Goal: Transaction & Acquisition: Obtain resource

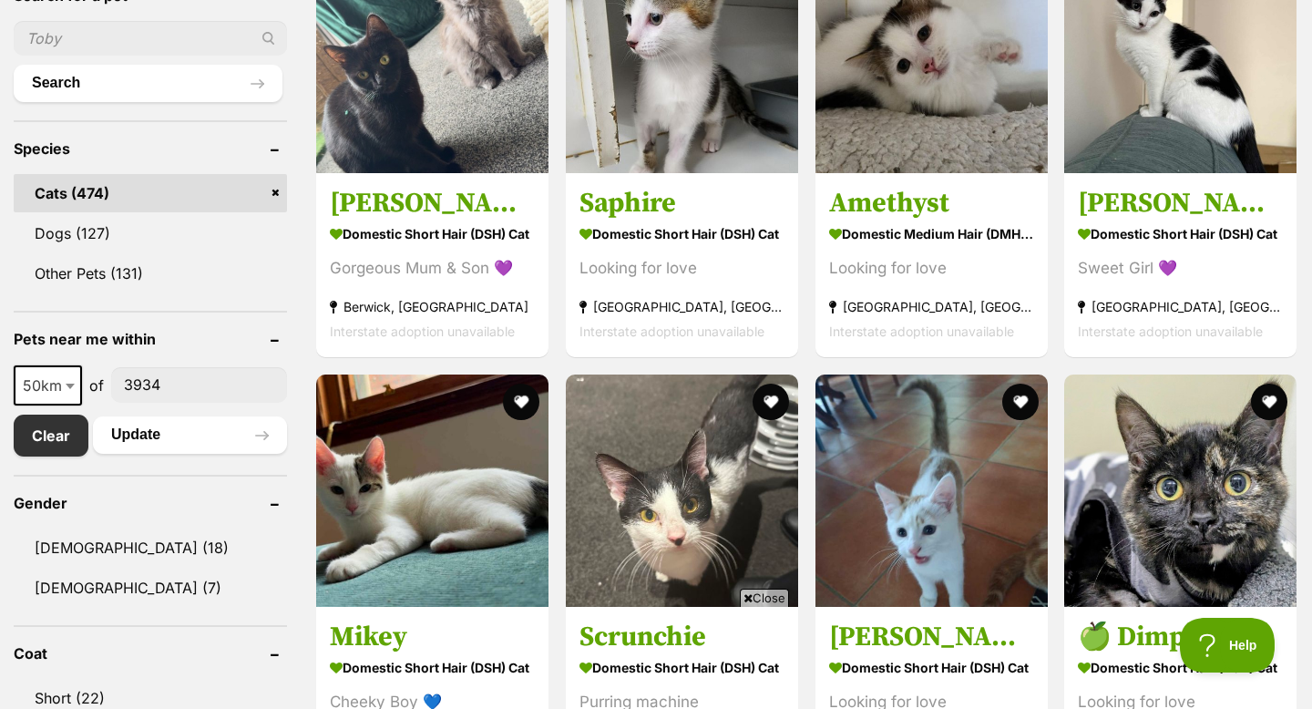
scroll to position [662, 0]
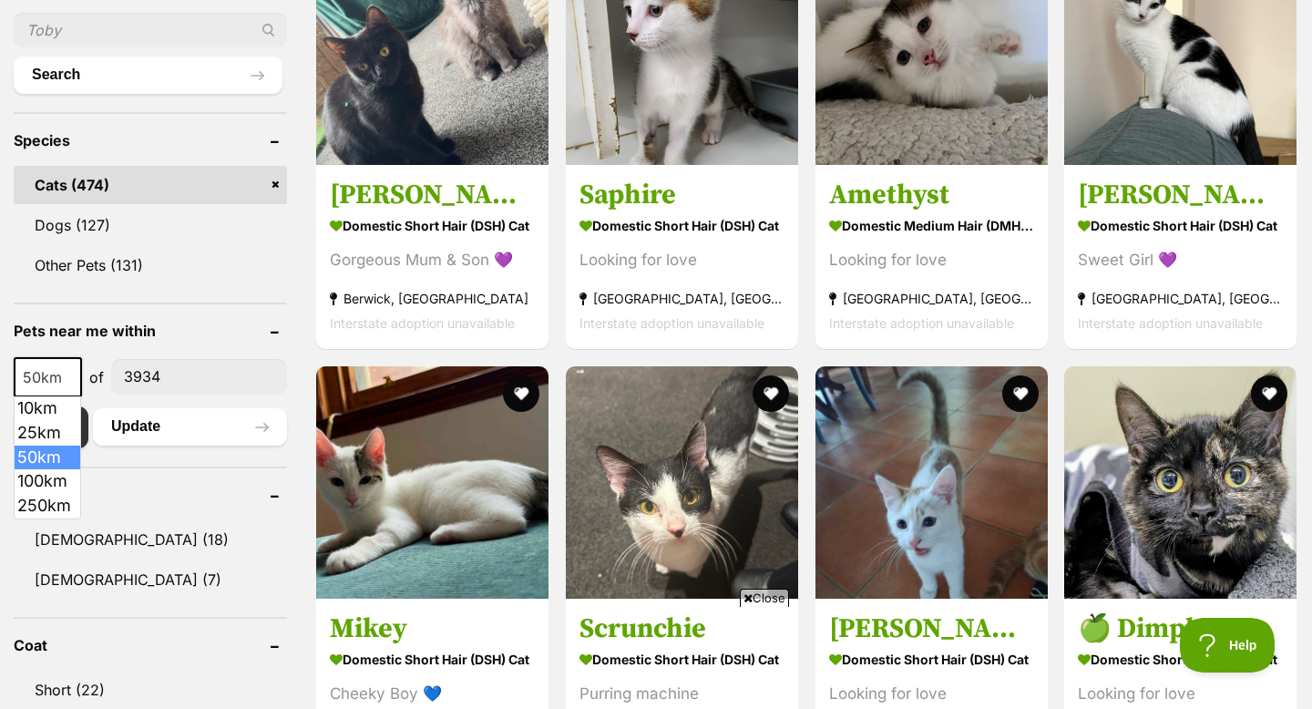
click at [54, 370] on span "50km" at bounding box center [47, 377] width 65 height 26
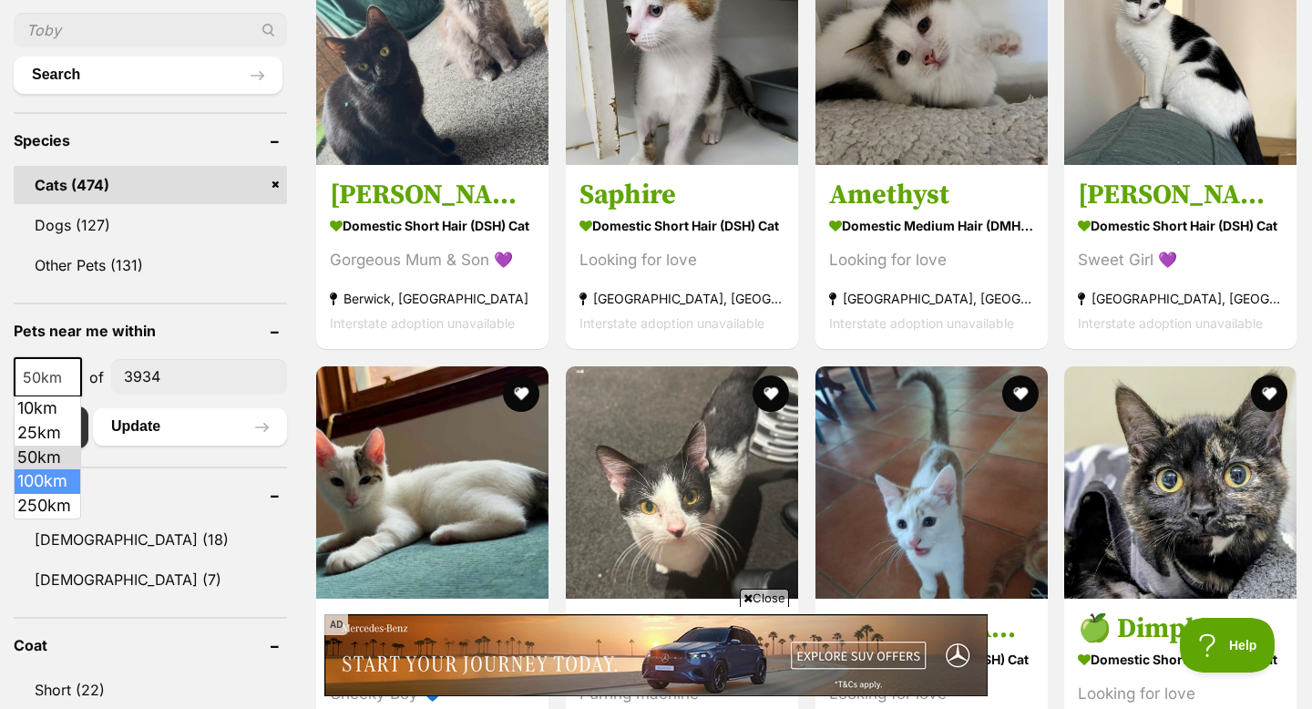
scroll to position [0, 0]
select select "100"
click at [134, 433] on button "Update" at bounding box center [190, 426] width 194 height 36
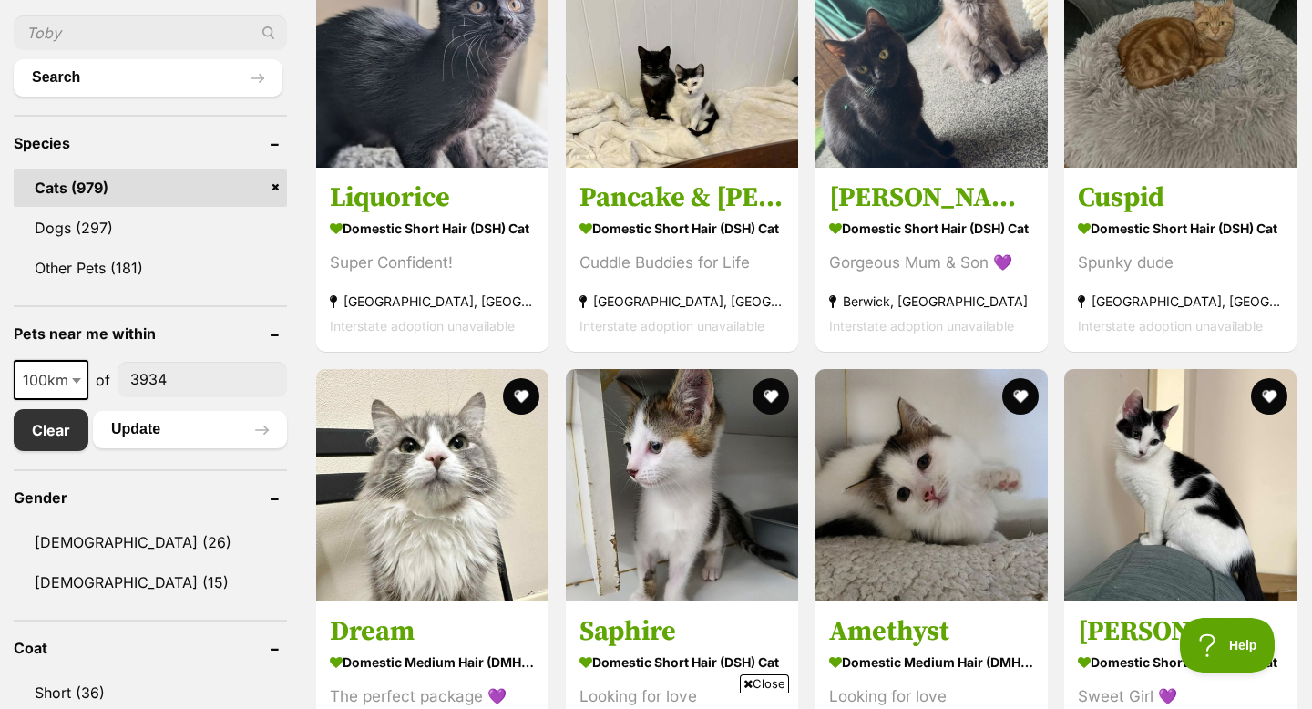
scroll to position [669, 0]
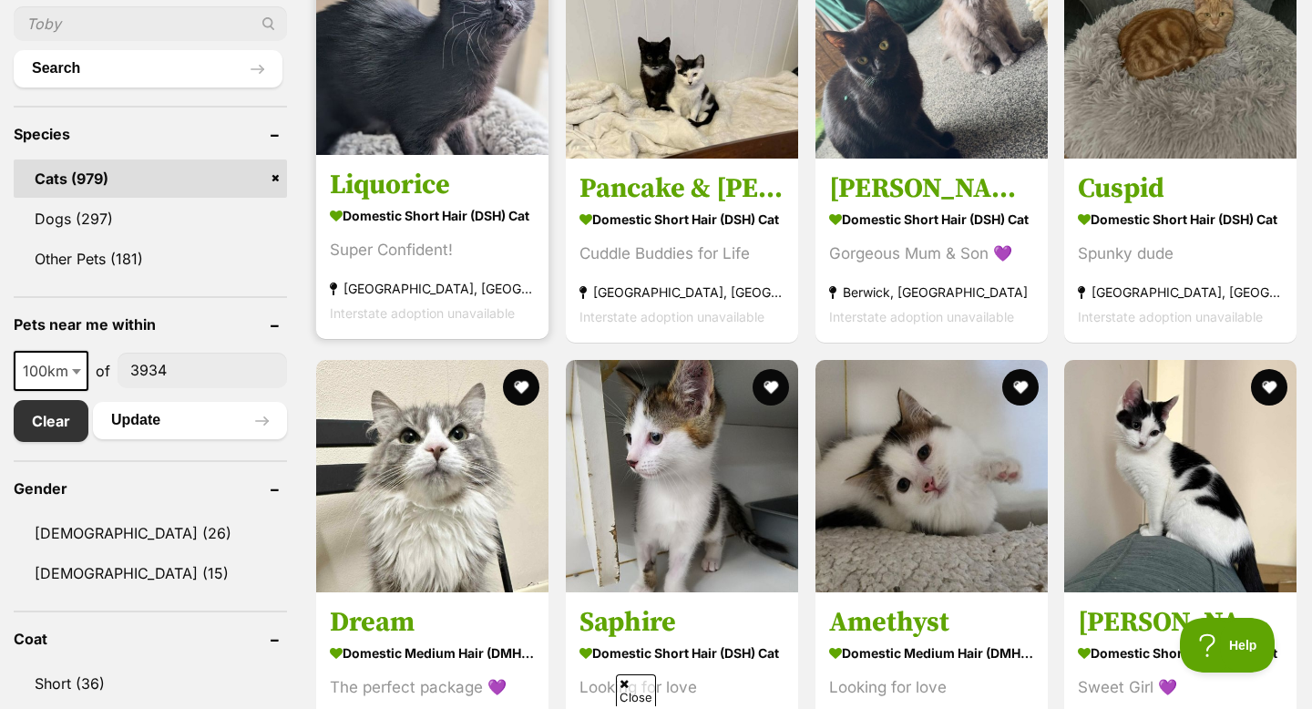
click at [456, 104] on img at bounding box center [432, 39] width 232 height 232
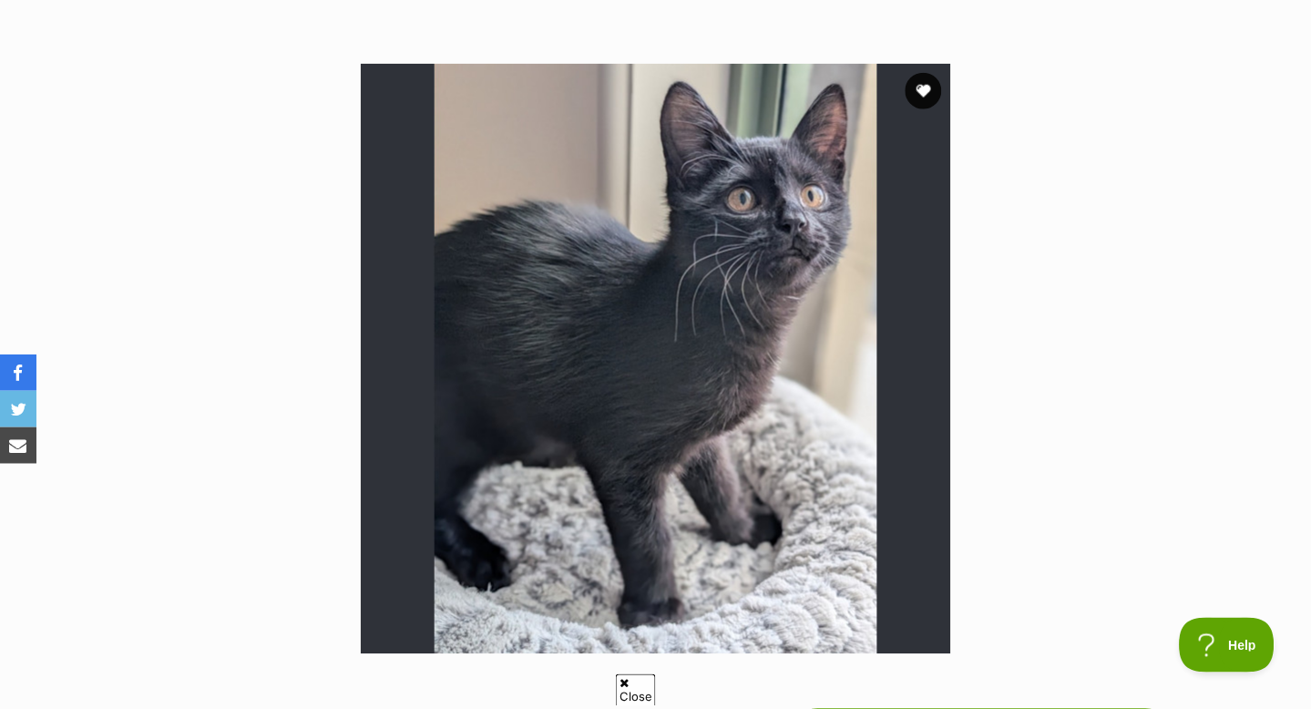
scroll to position [312, 0]
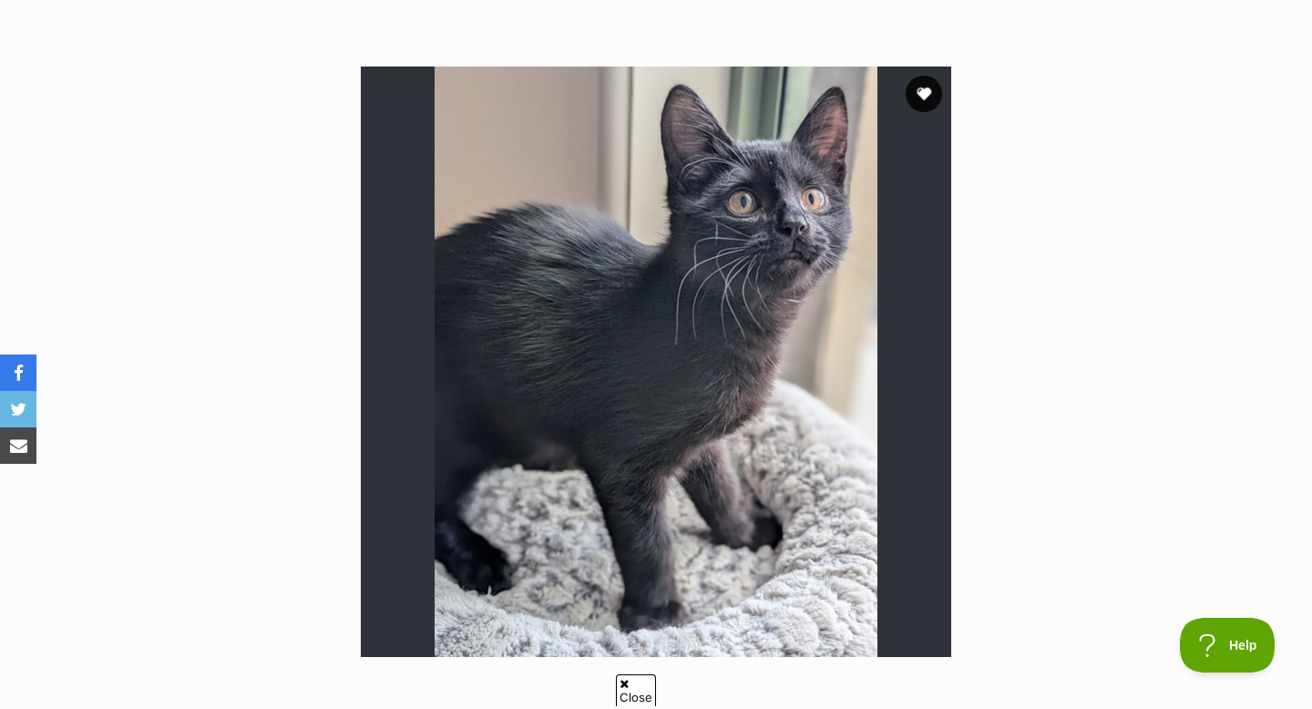
drag, startPoint x: 575, startPoint y: 47, endPoint x: 793, endPoint y: 198, distance: 265.3
click at [793, 198] on section "Available 1 of 1 images Next Prev 1" at bounding box center [656, 348] width 1038 height 618
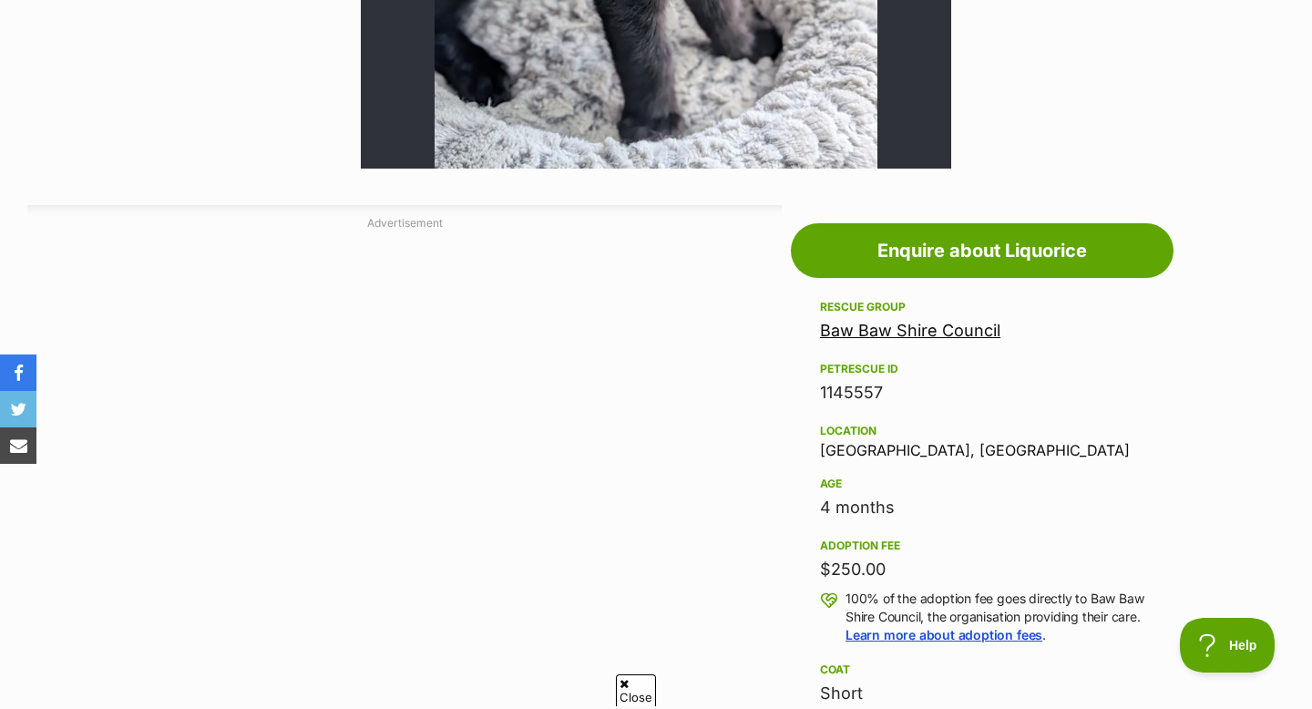
scroll to position [778, 0]
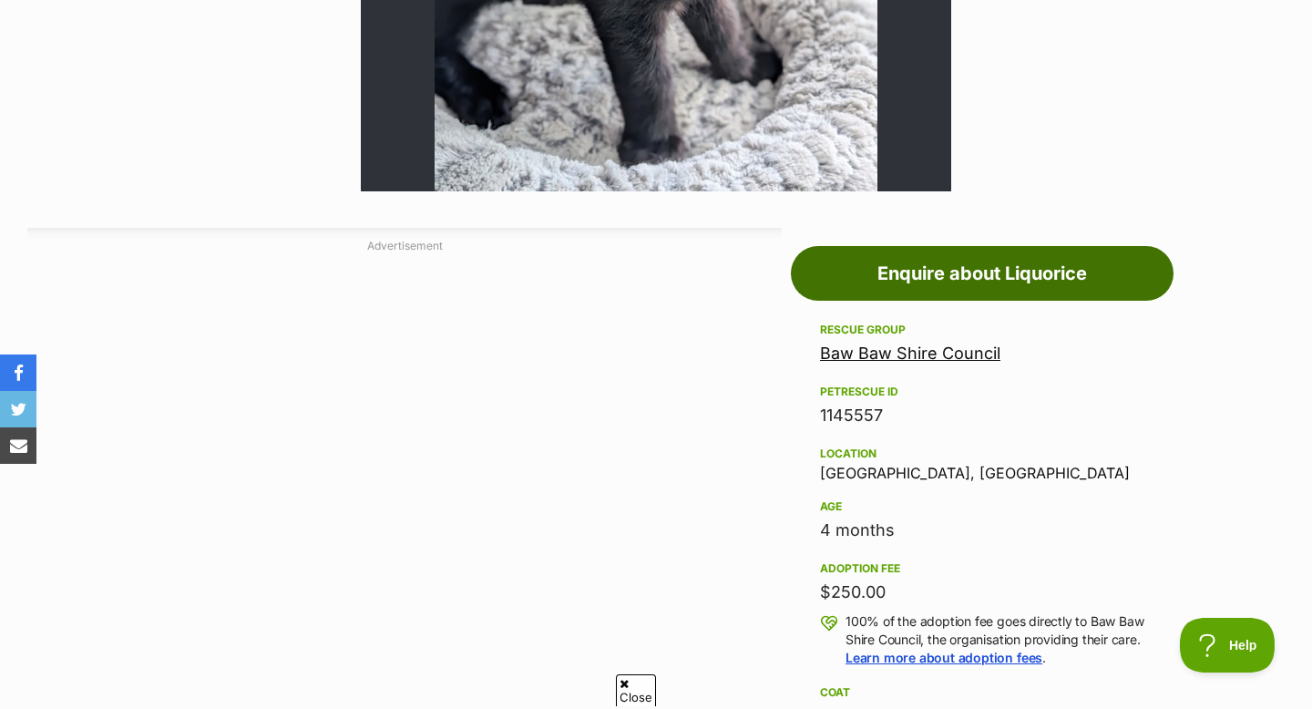
click at [1017, 279] on link "Enquire about Liquorice" at bounding box center [982, 273] width 383 height 55
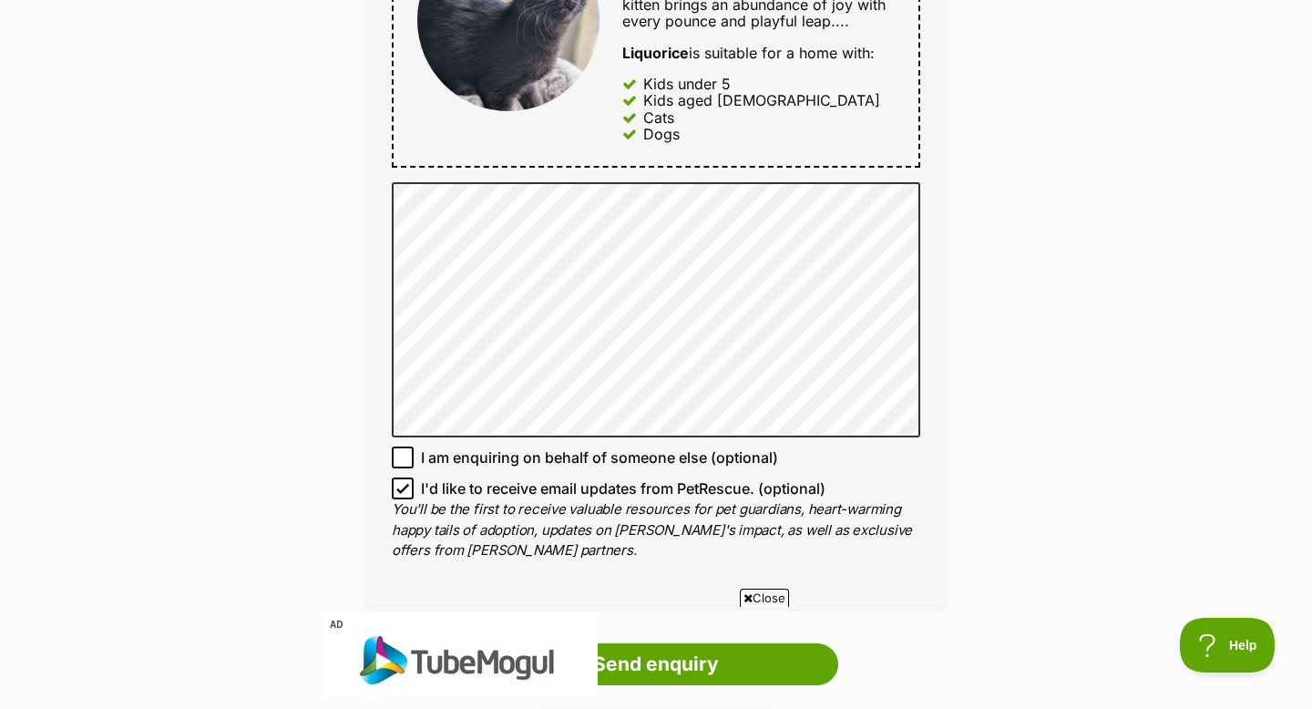
scroll to position [1038, 0]
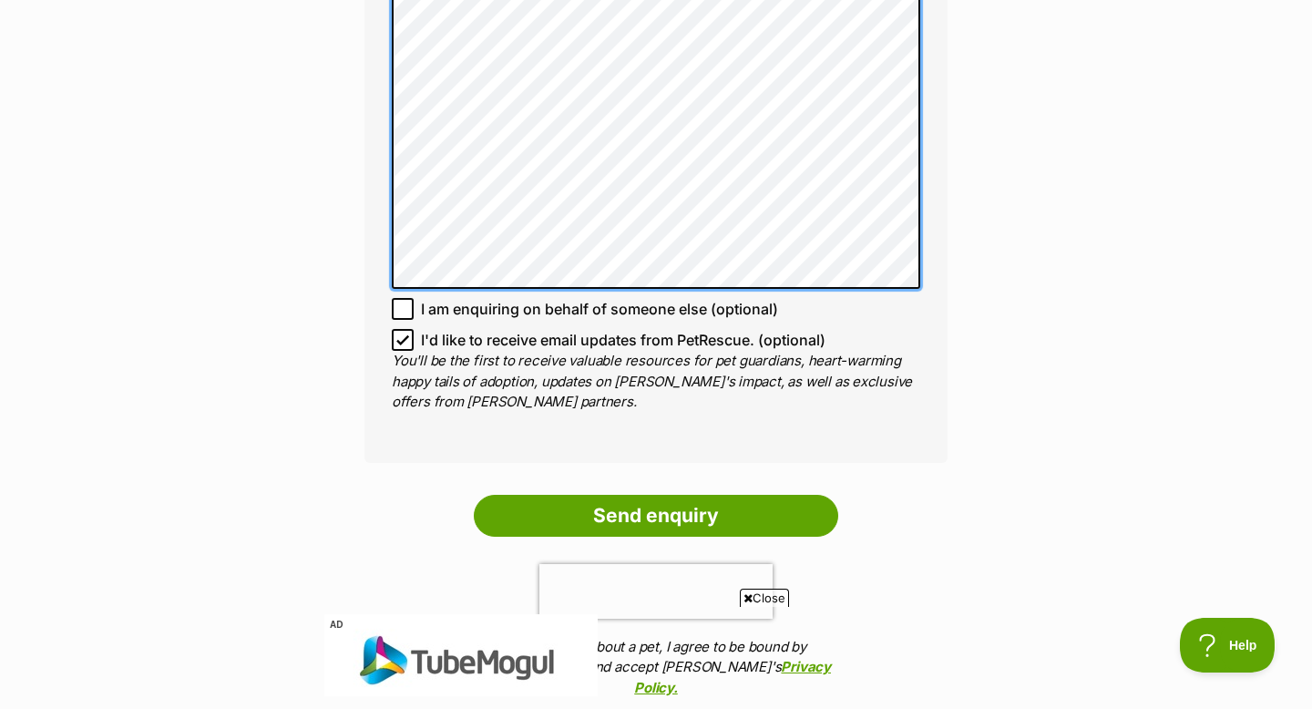
scroll to position [1410, 0]
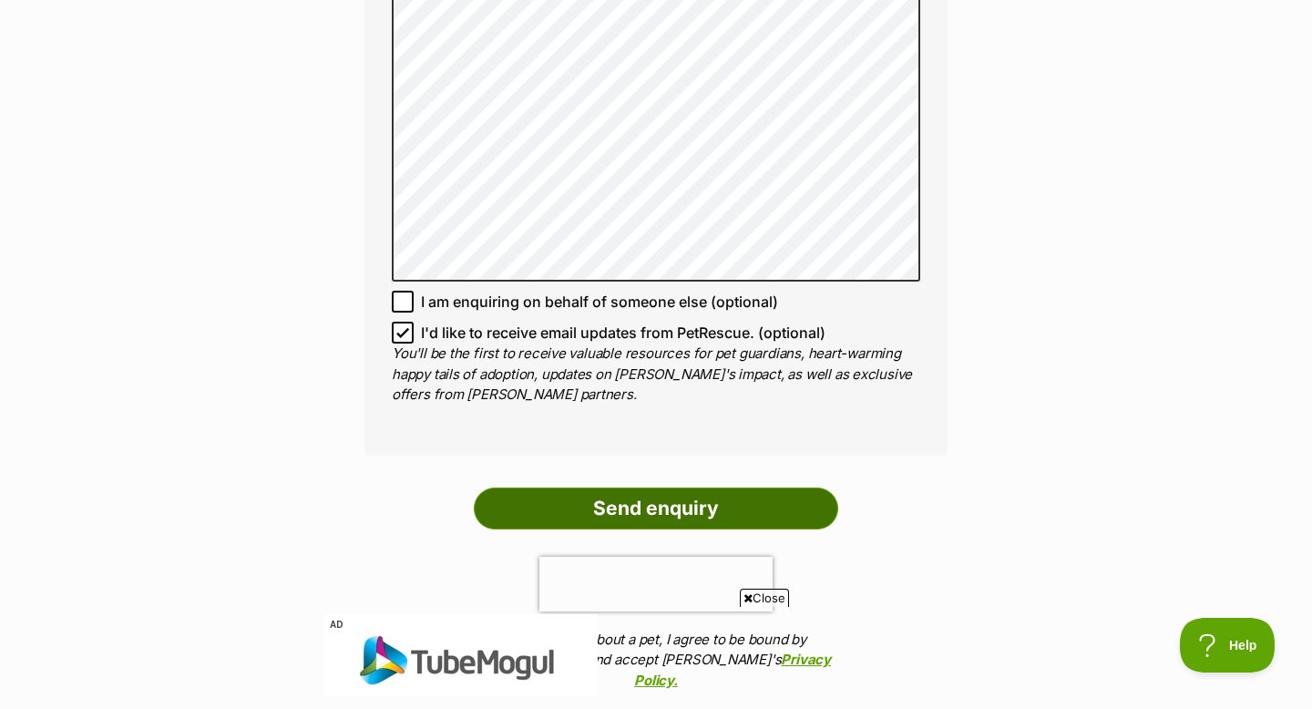
click at [761, 509] on input "Send enquiry" at bounding box center [656, 508] width 364 height 42
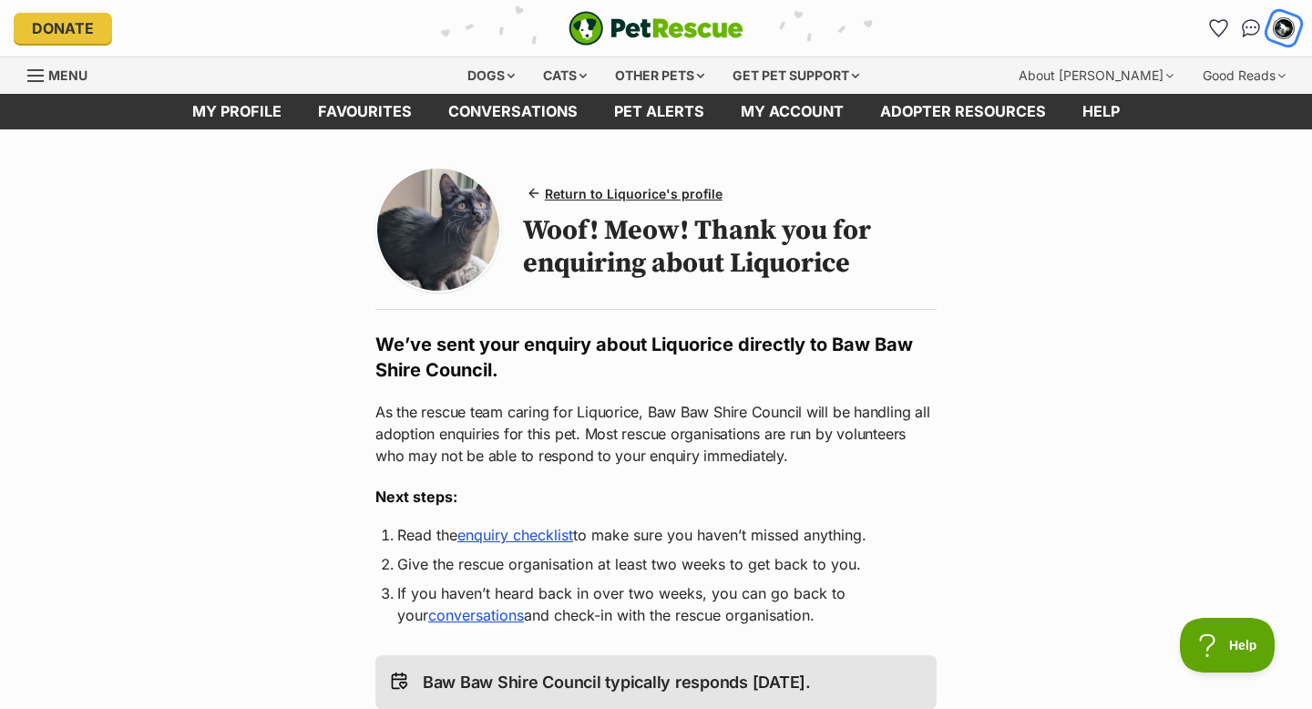
click at [1273, 36] on button "My account" at bounding box center [1282, 27] width 37 height 37
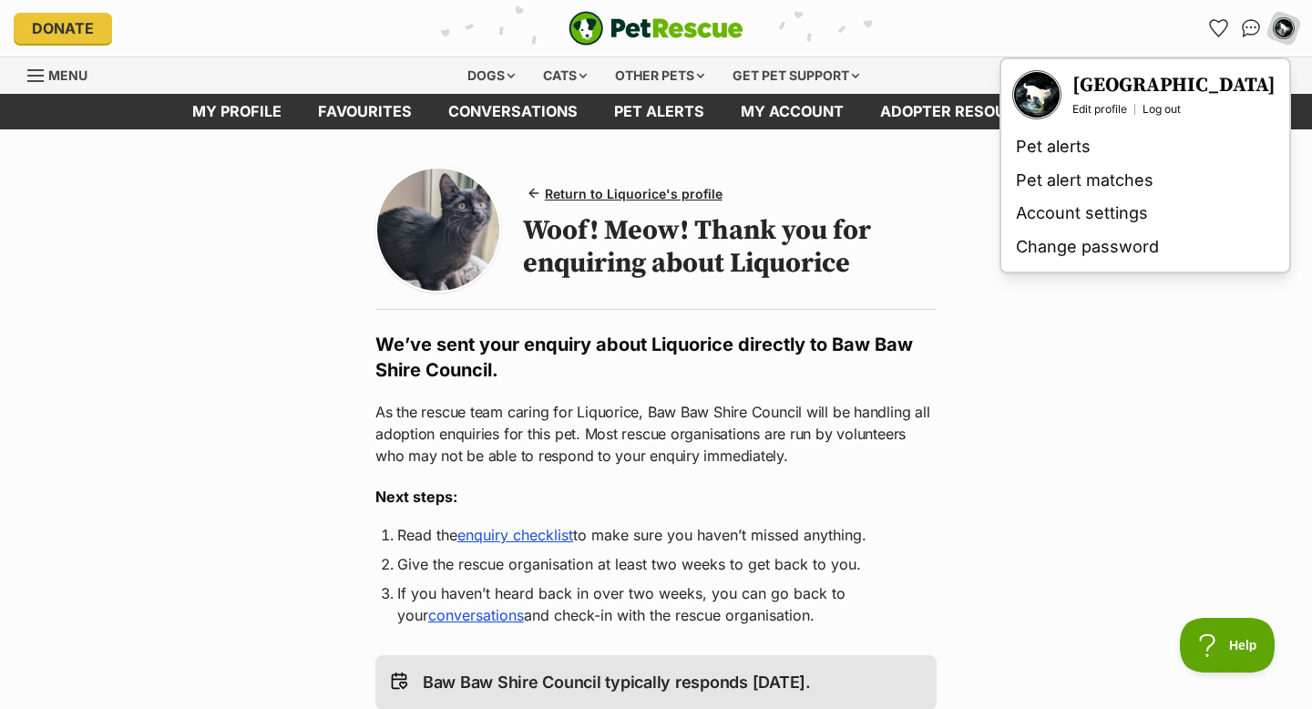
click at [1098, 85] on h3 "[GEOGRAPHIC_DATA]" at bounding box center [1173, 86] width 203 height 26
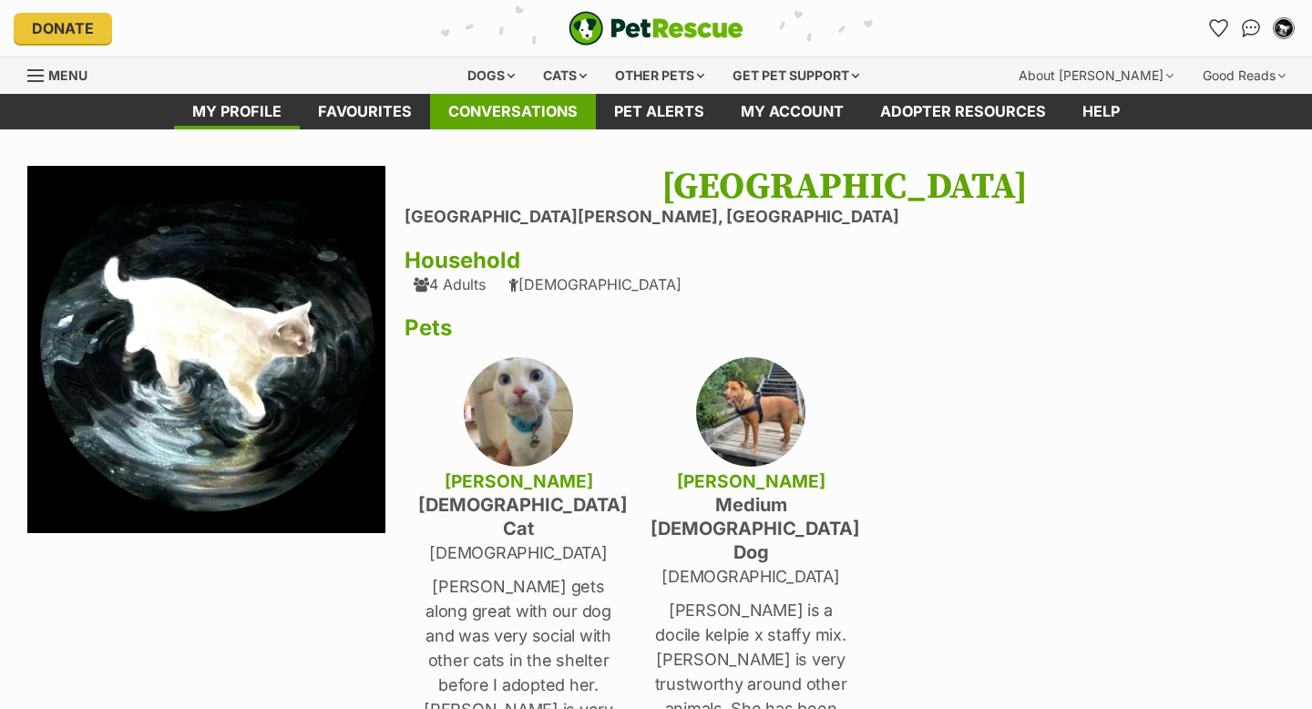
click at [502, 109] on link "Conversations" at bounding box center [513, 112] width 166 height 36
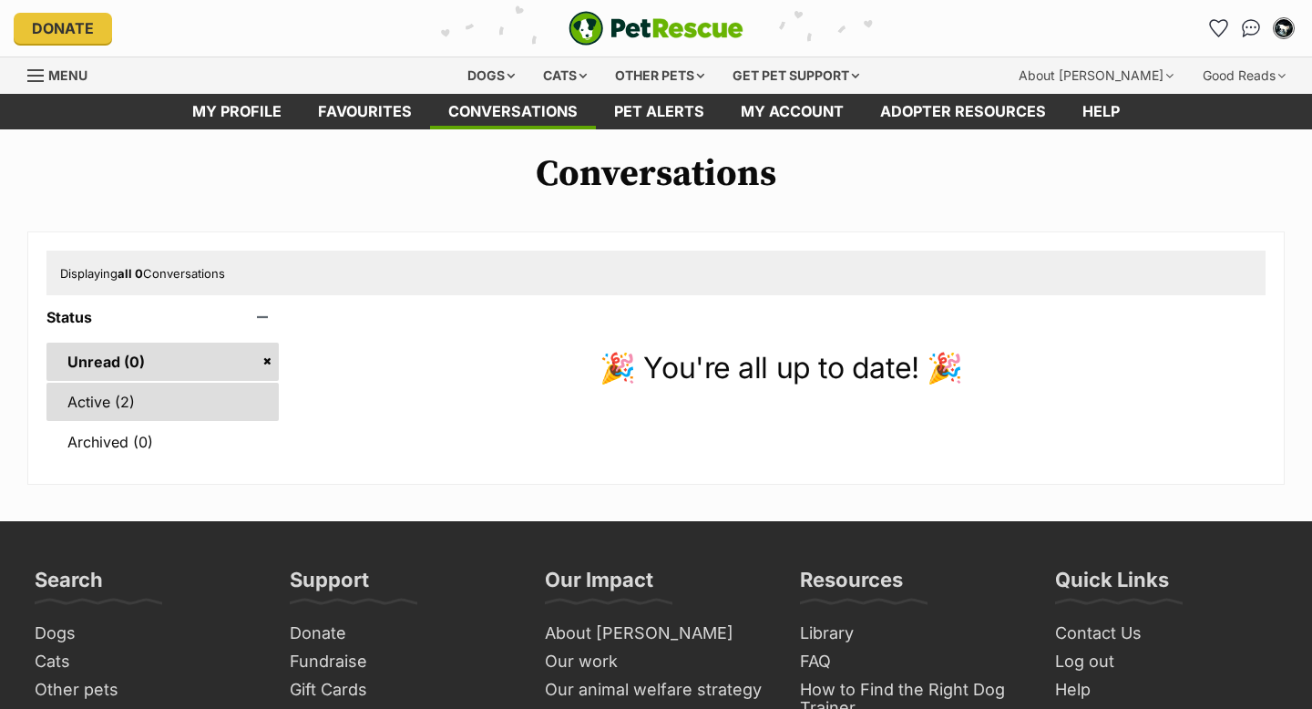
click at [150, 408] on link "Active (2)" at bounding box center [162, 402] width 232 height 38
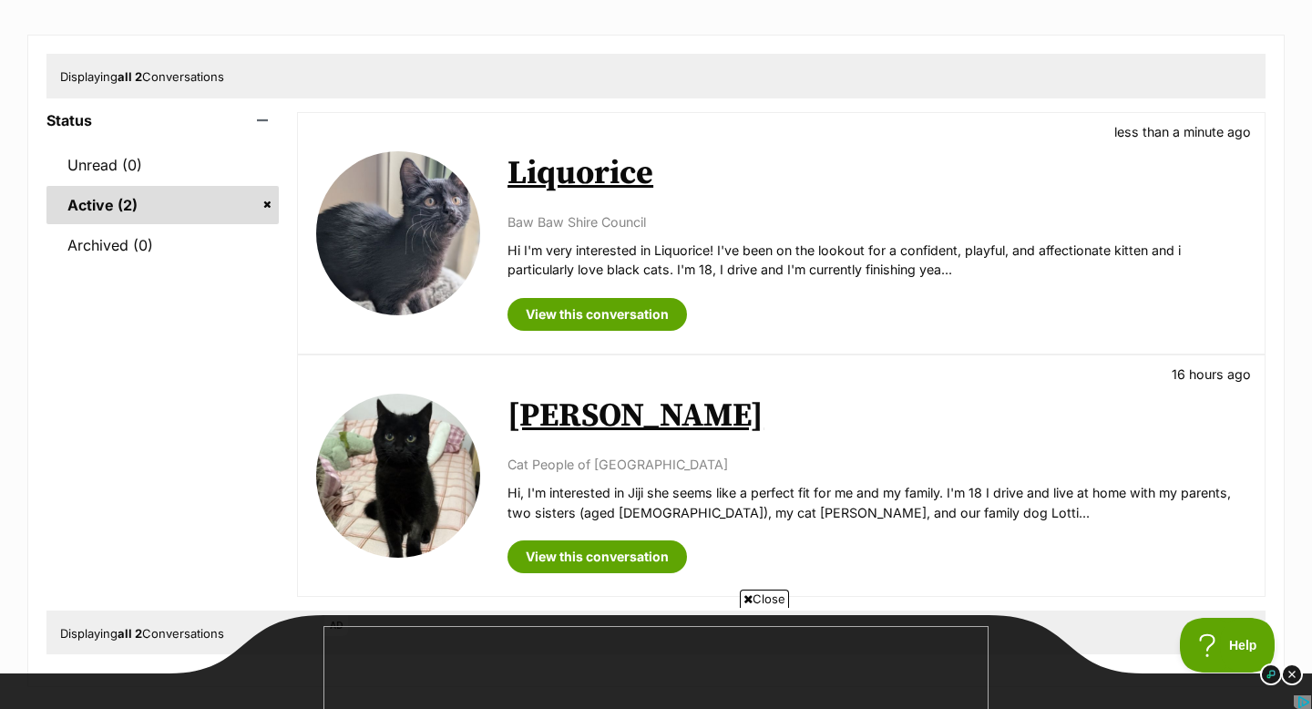
click at [564, 176] on link "Liquorice" at bounding box center [580, 173] width 146 height 41
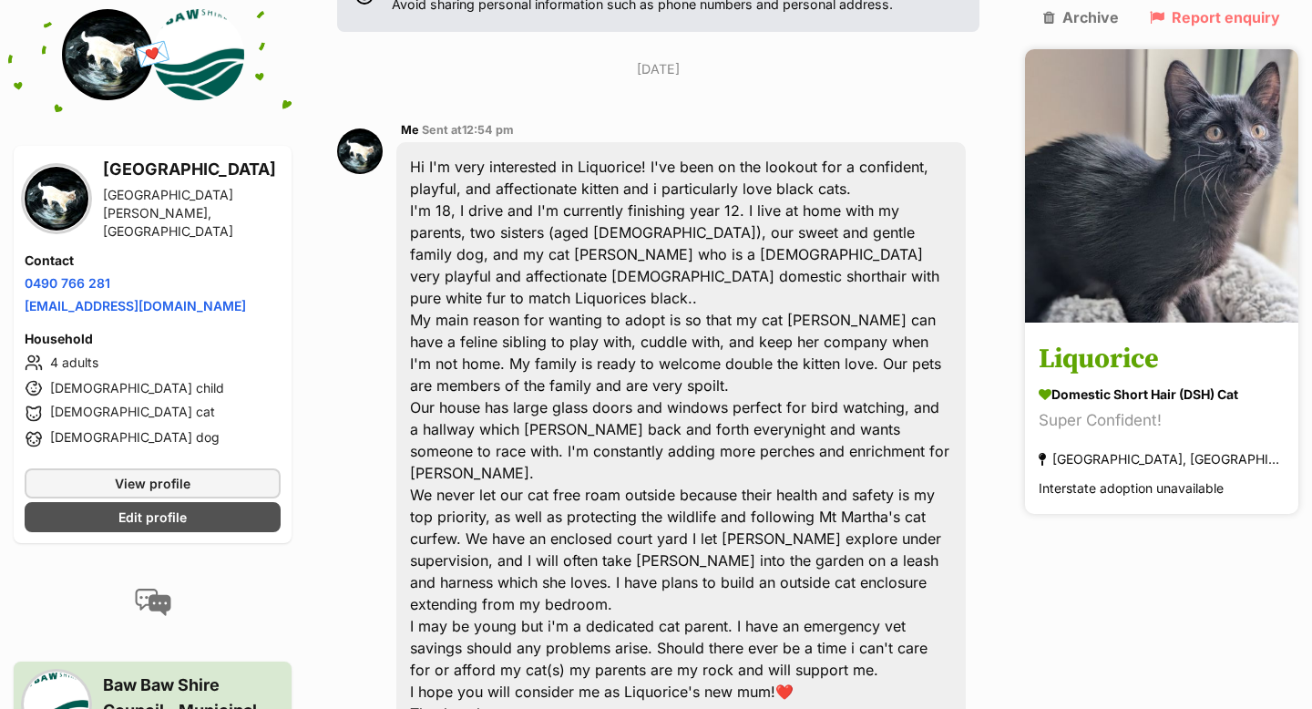
scroll to position [366, 0]
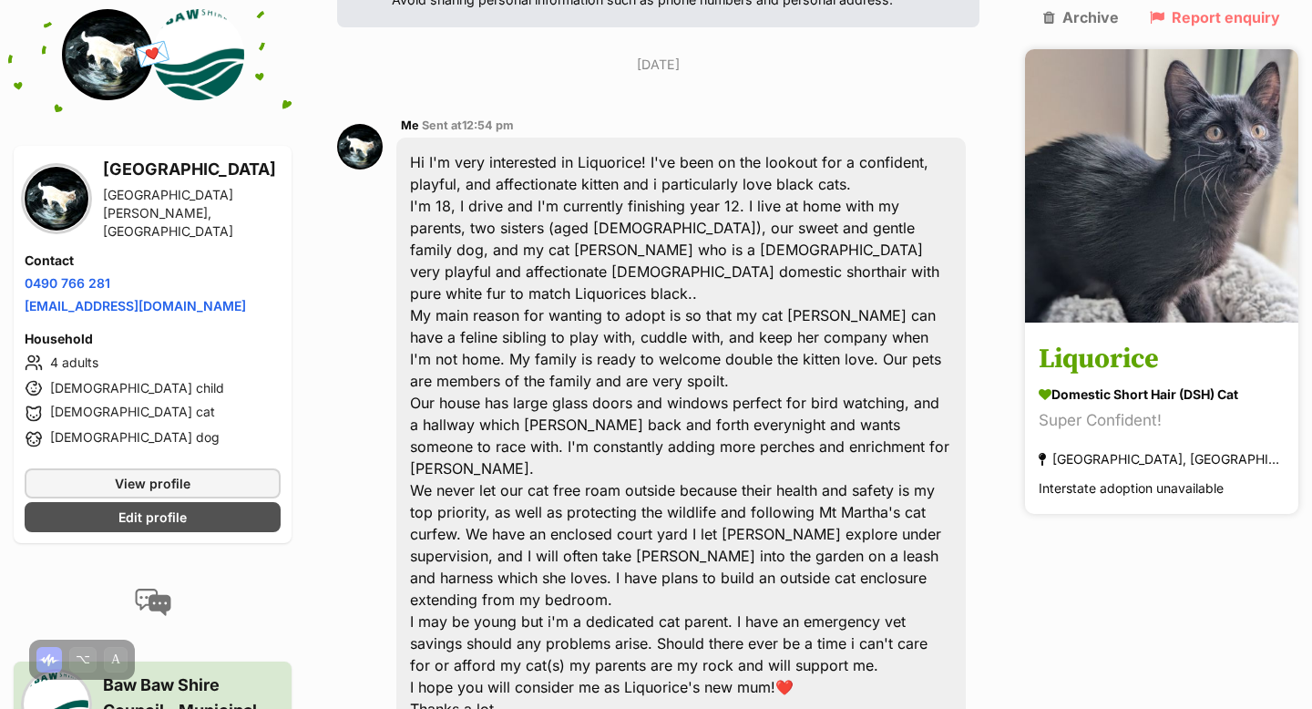
click at [1164, 340] on h3 "Liquorice" at bounding box center [1161, 360] width 246 height 41
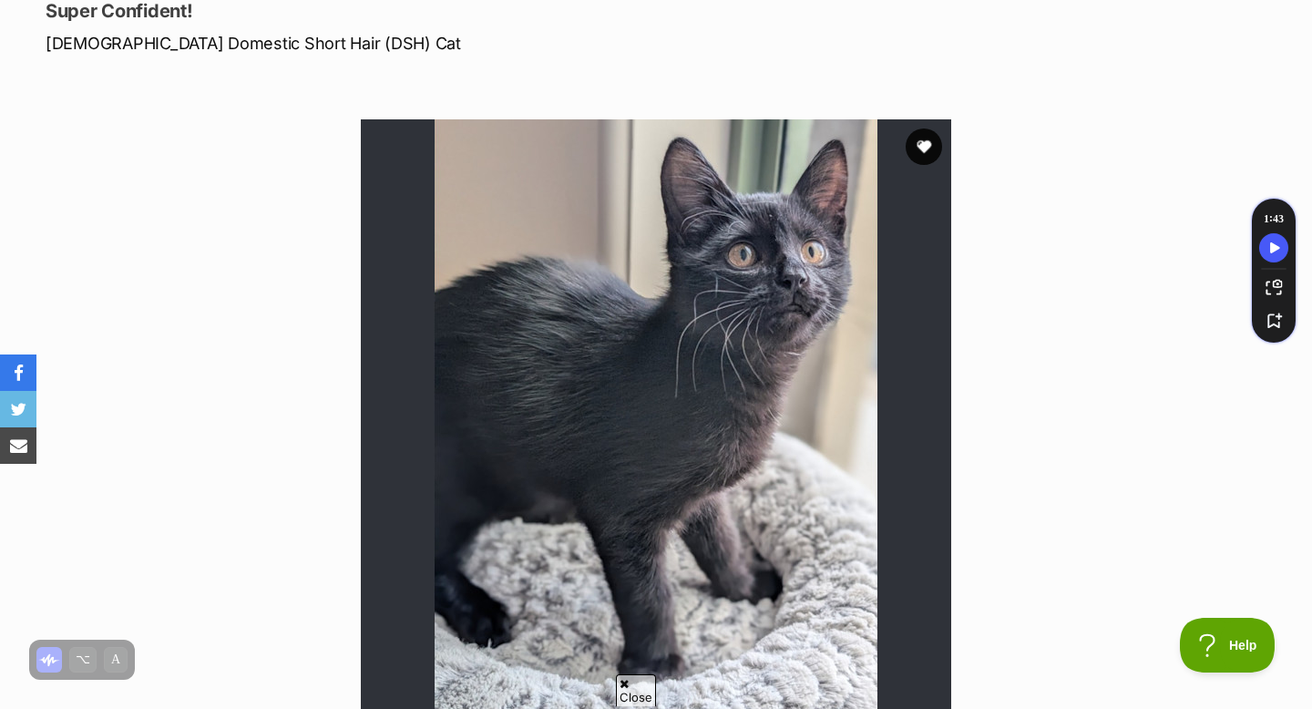
scroll to position [257, 0]
